Goal: Complete application form

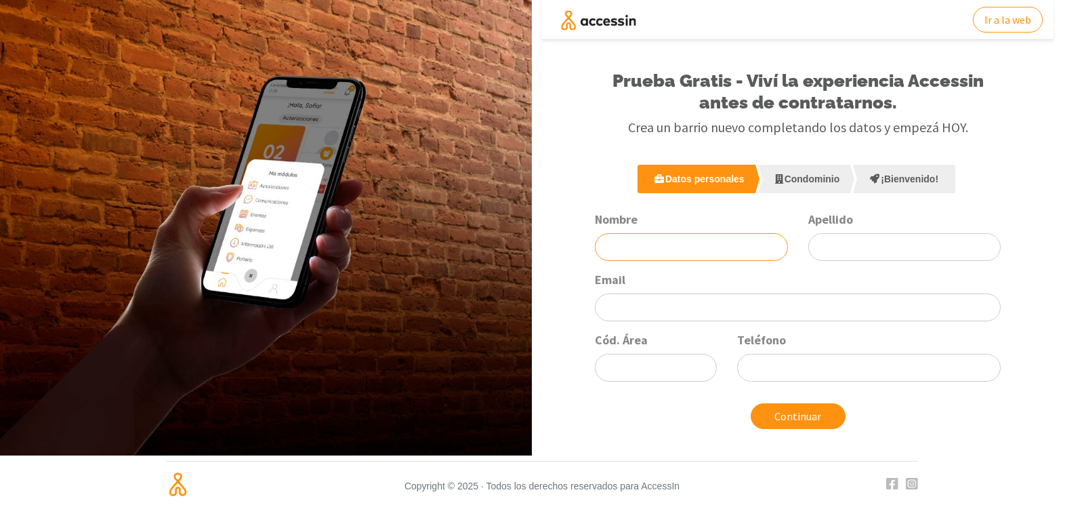
click at [604, 243] on input "Nombre" at bounding box center [691, 247] width 193 height 28
type input "Jorge"
click at [822, 249] on input "Apellido" at bounding box center [904, 247] width 193 height 28
type input "Heleg"
click at [654, 283] on div "Email" at bounding box center [797, 296] width 426 height 49
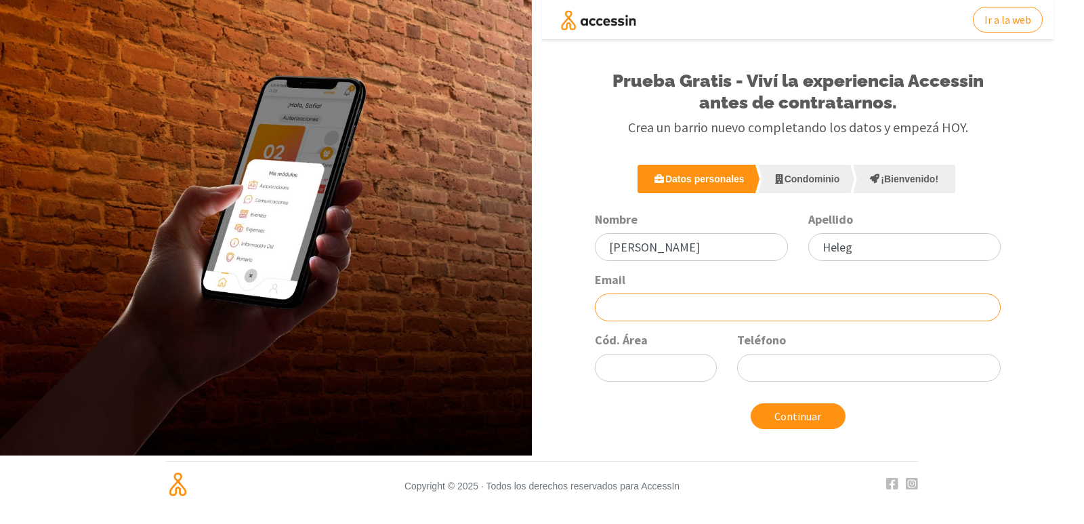
click at [611, 305] on input "Email" at bounding box center [798, 307] width 406 height 28
type input "helegj@yahoo.com.ar"
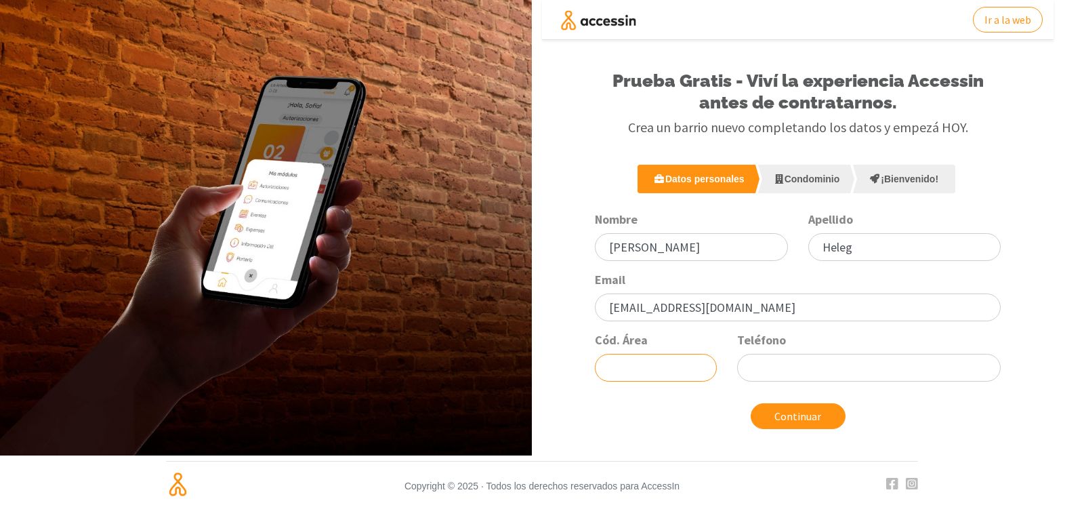
click at [635, 364] on input "Cód. Área" at bounding box center [656, 368] width 122 height 28
type input "341"
click at [768, 370] on input "Teléfono" at bounding box center [868, 368] width 263 height 28
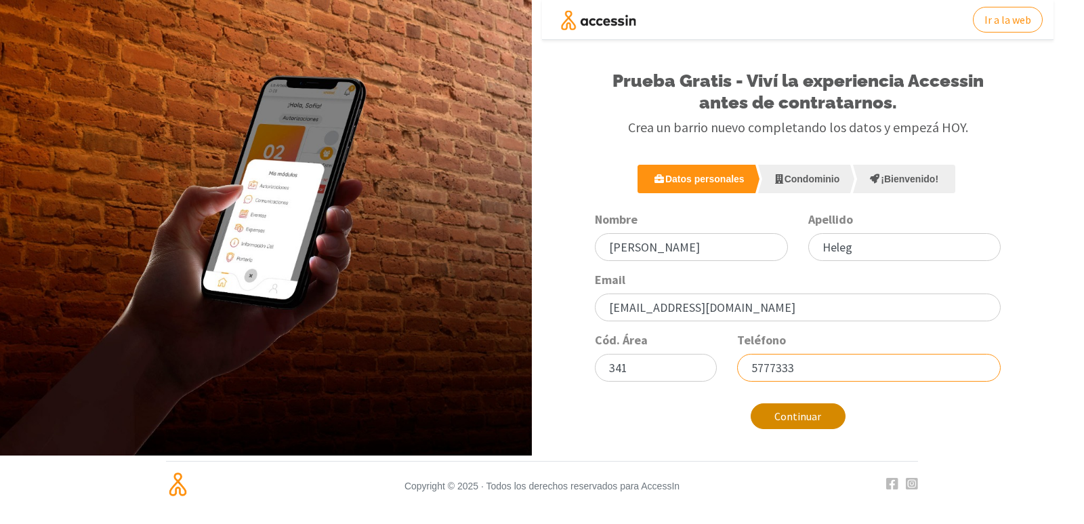
type input "5777333"
click at [799, 417] on button "Continuar" at bounding box center [797, 416] width 95 height 26
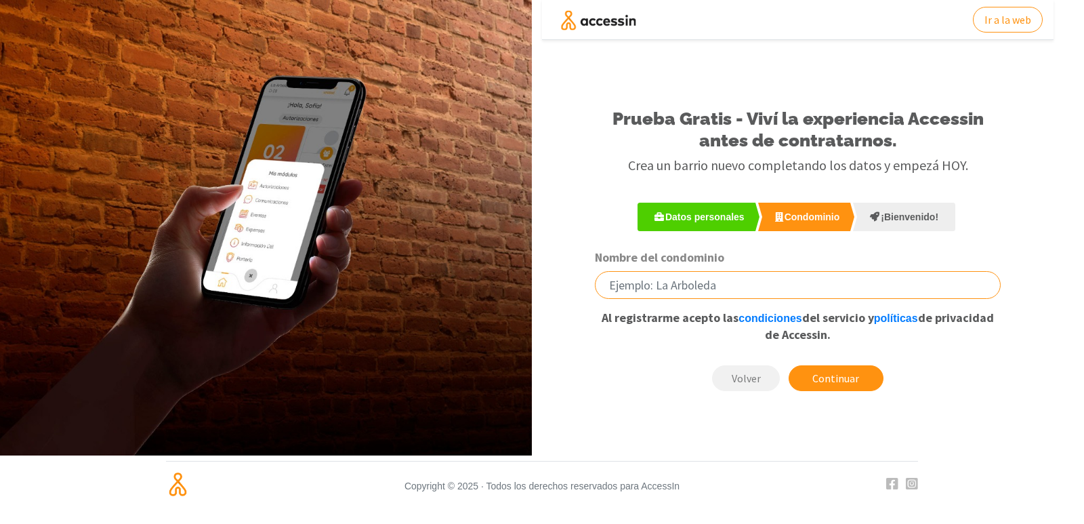
click at [608, 287] on input "Nombre del condominio" at bounding box center [798, 285] width 406 height 28
type input "San Sebastian"
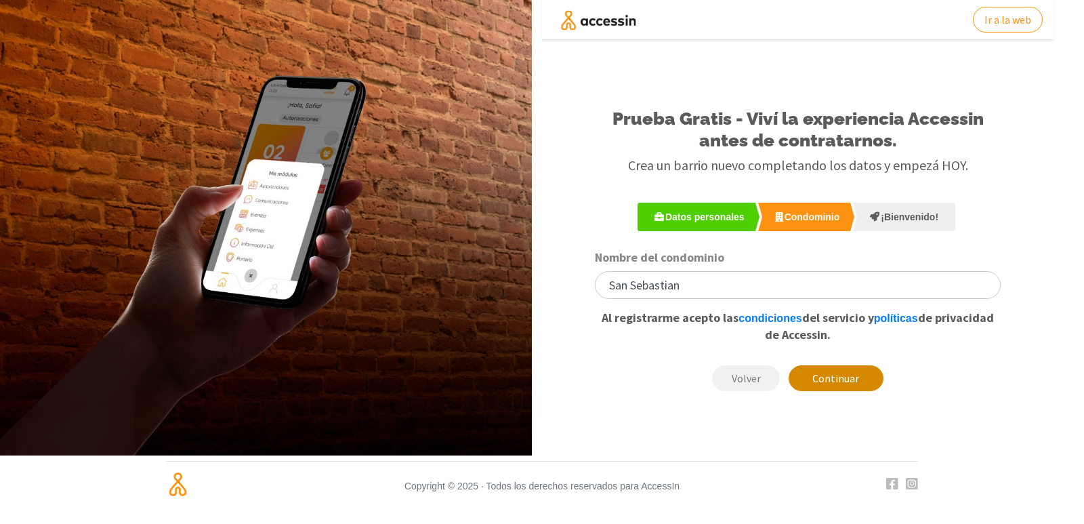
click at [826, 377] on button "Continuar" at bounding box center [835, 378] width 95 height 26
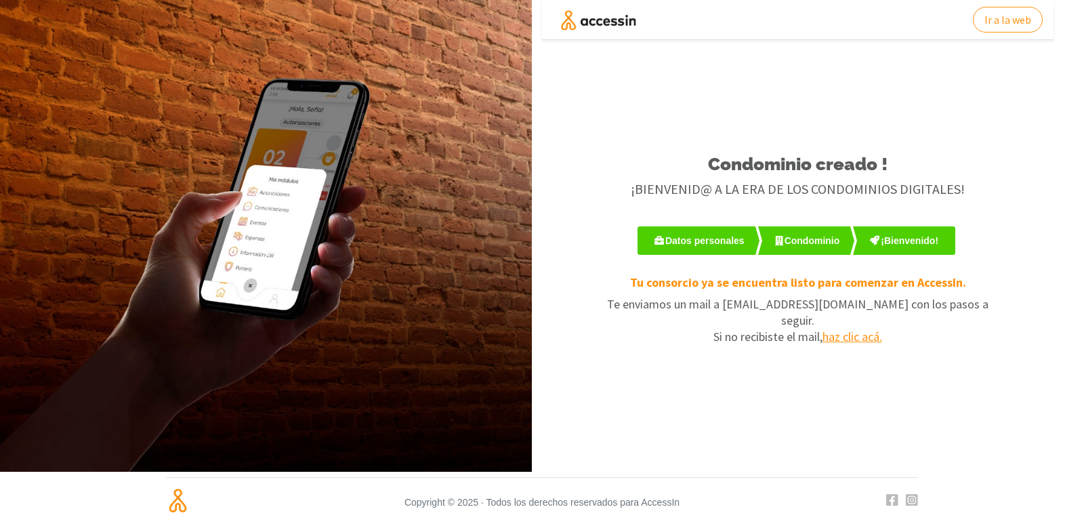
click at [848, 328] on span "haz clic acá." at bounding box center [852, 336] width 60 height 16
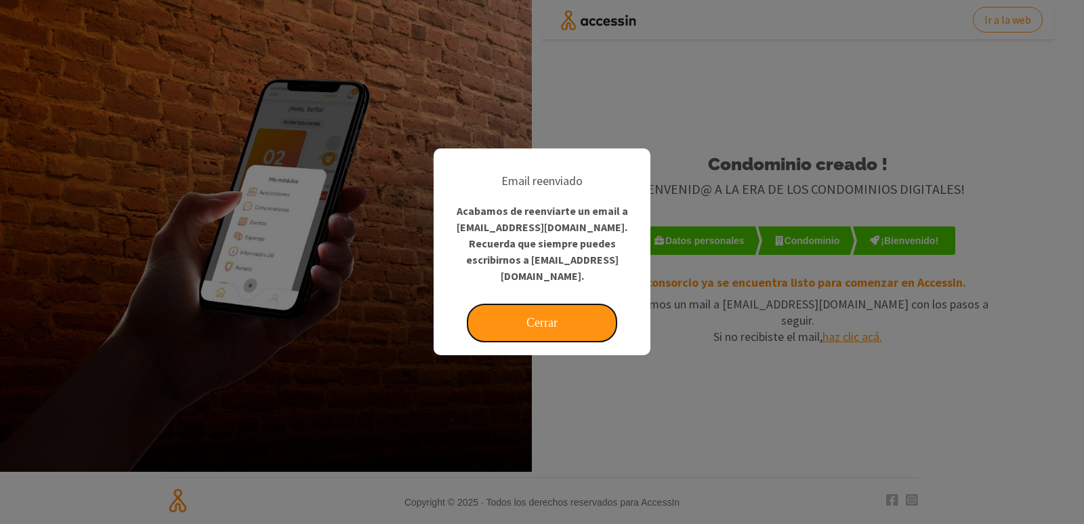
click at [542, 313] on button "Cerrar" at bounding box center [541, 322] width 149 height 37
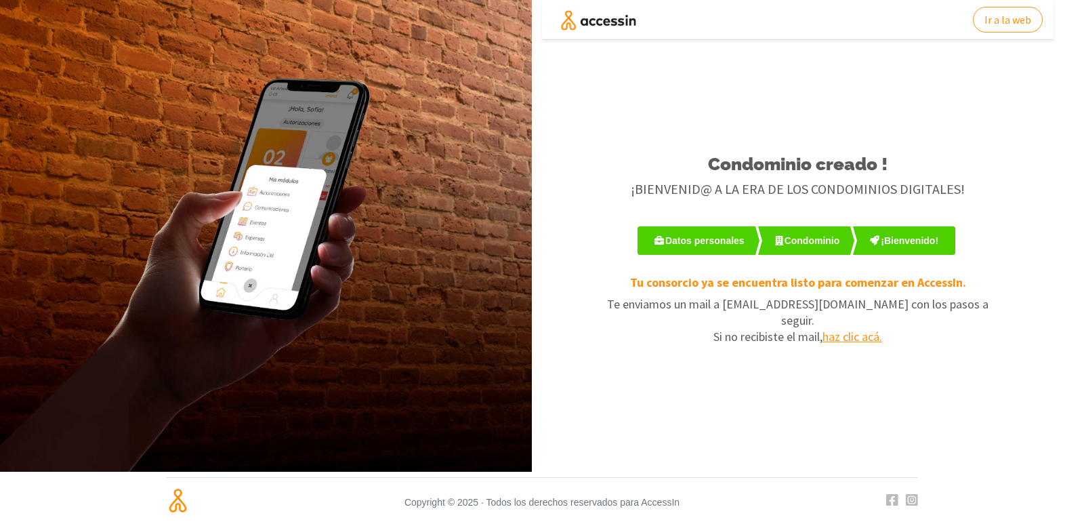
click at [833, 328] on span "haz clic acá." at bounding box center [852, 336] width 60 height 16
